Goal: Task Accomplishment & Management: Complete application form

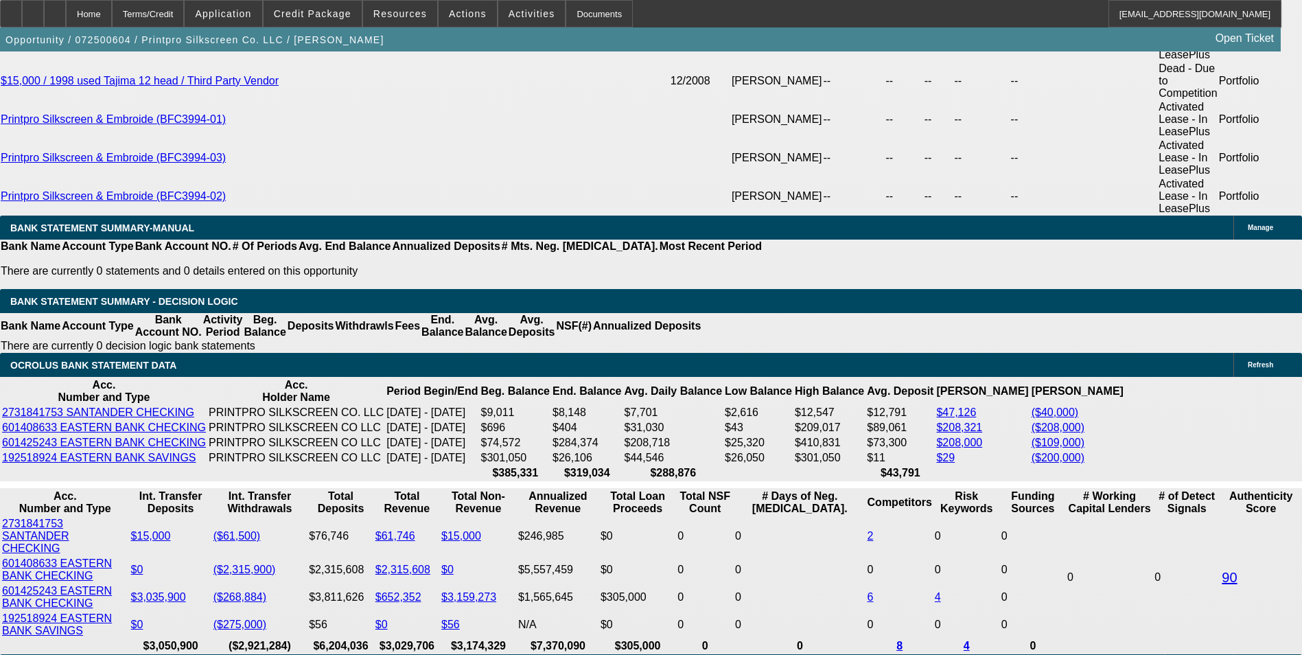
select select "0"
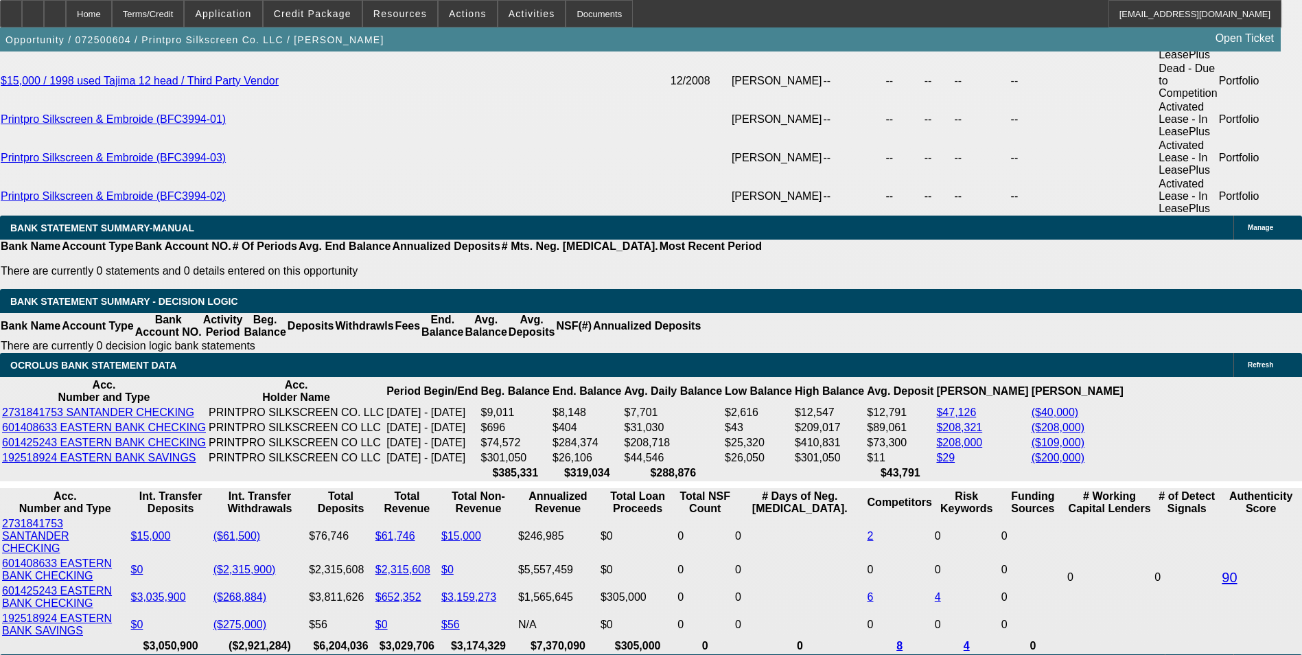
select select "0"
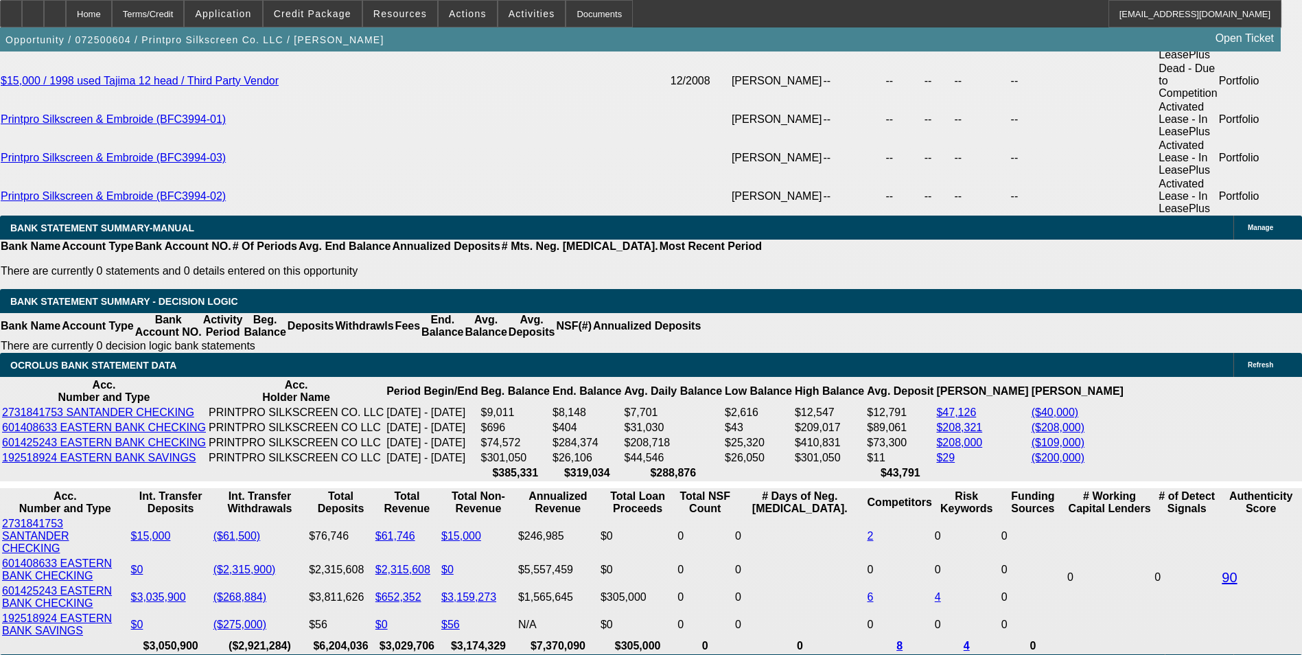
select select "0"
select select "1"
select select "6"
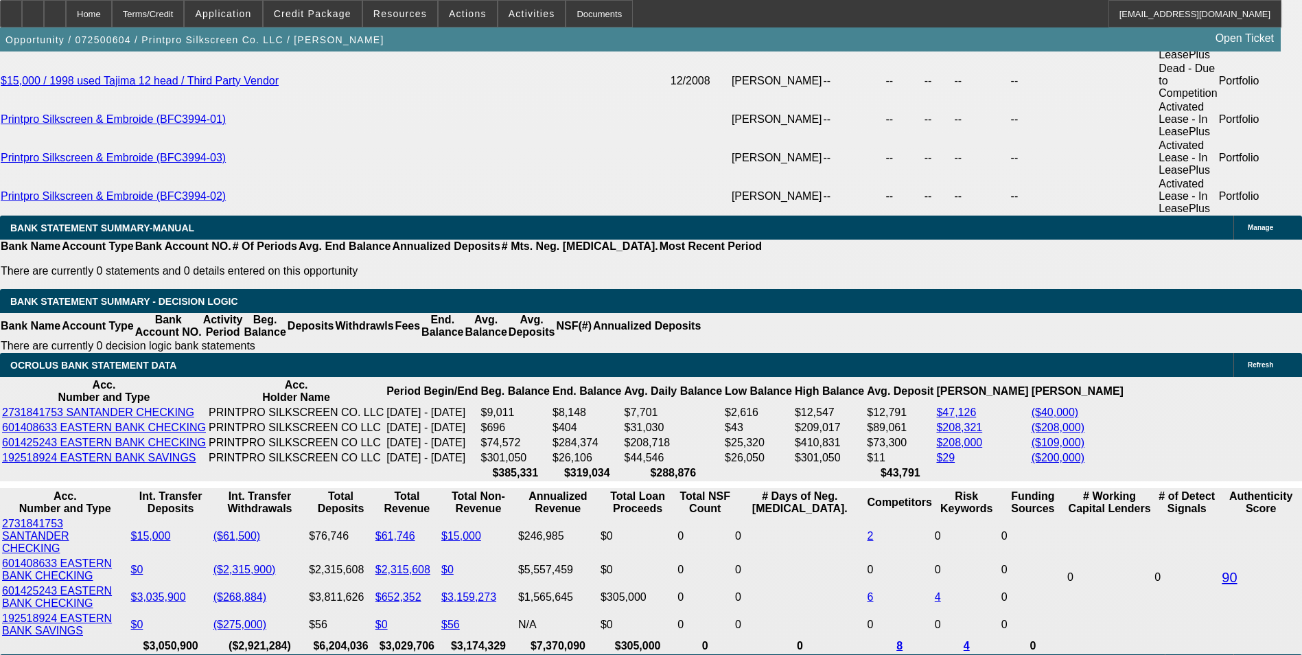
select select "1"
select select "6"
select select "1"
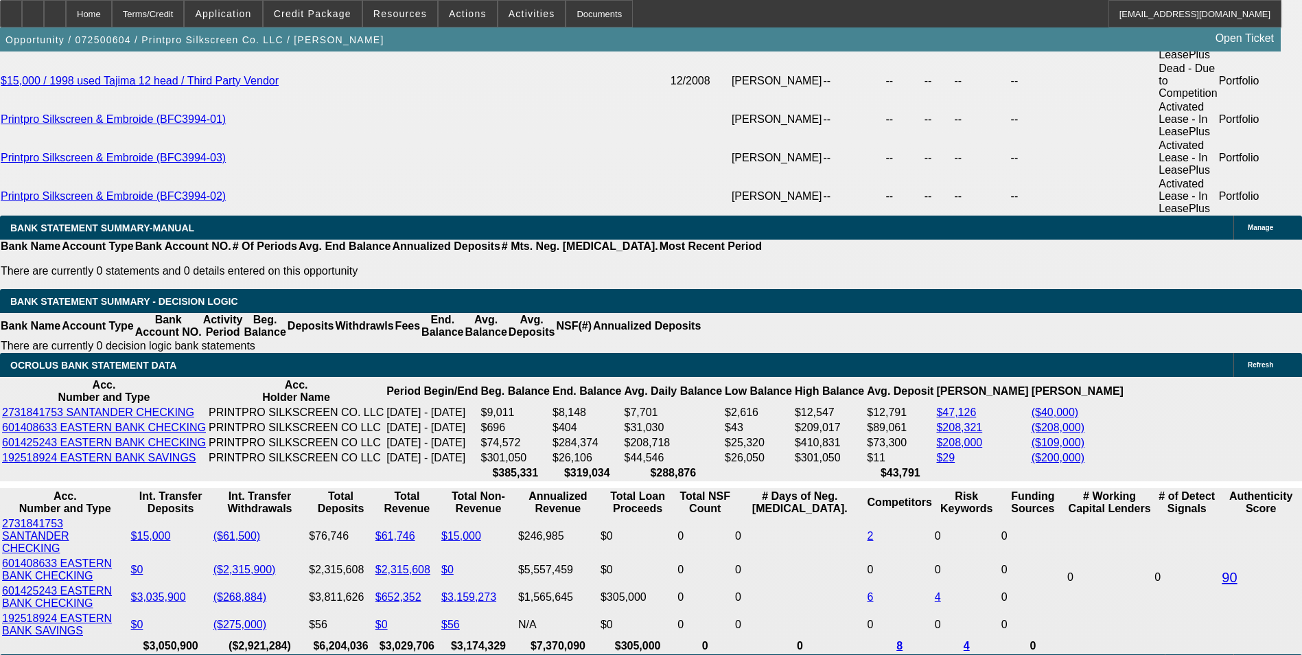
select select "6"
select select "1"
select select "6"
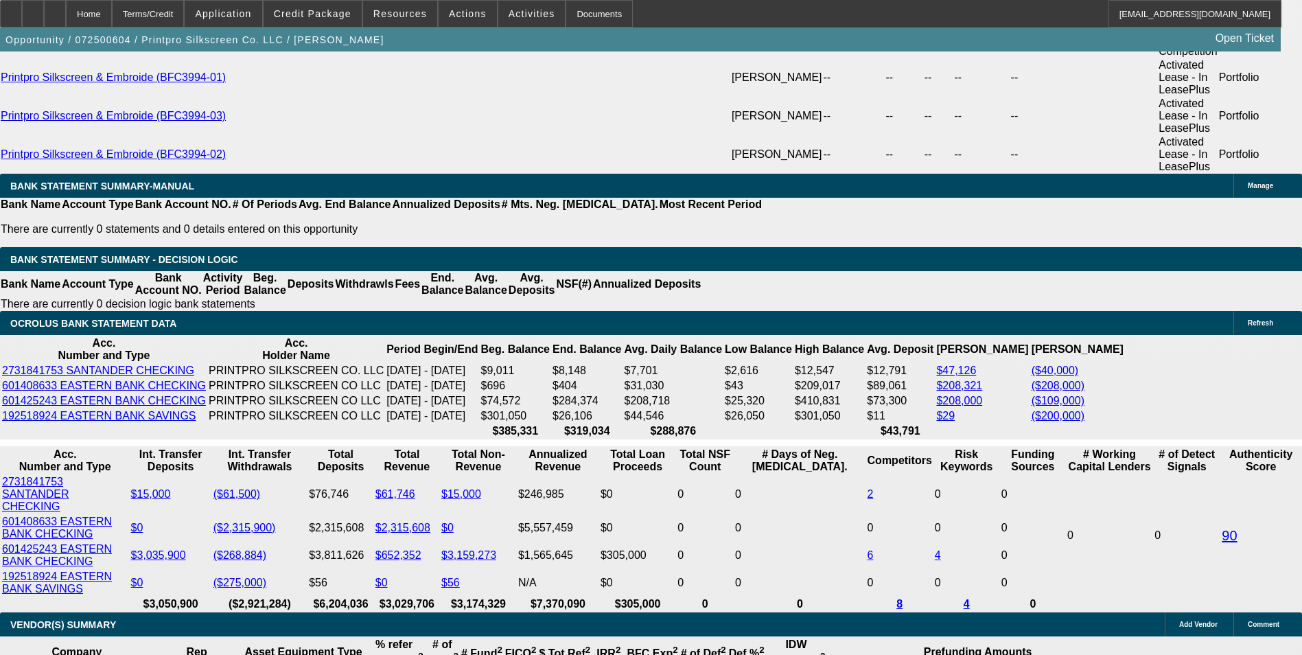
scroll to position [2815, 0]
